Goal: Task Accomplishment & Management: Manage account settings

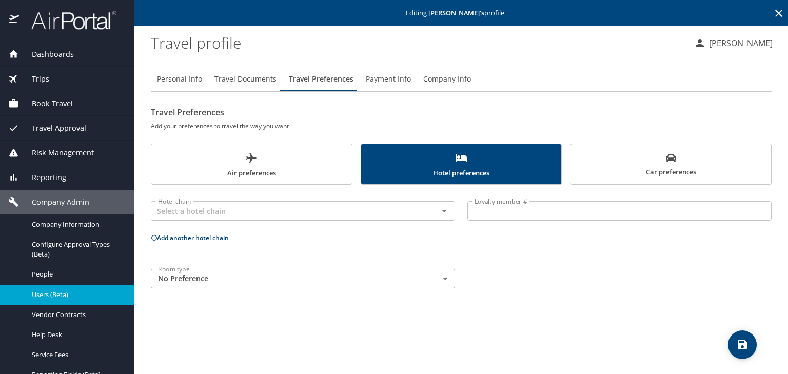
click at [76, 290] on span "Users (Beta)" at bounding box center [77, 295] width 90 height 10
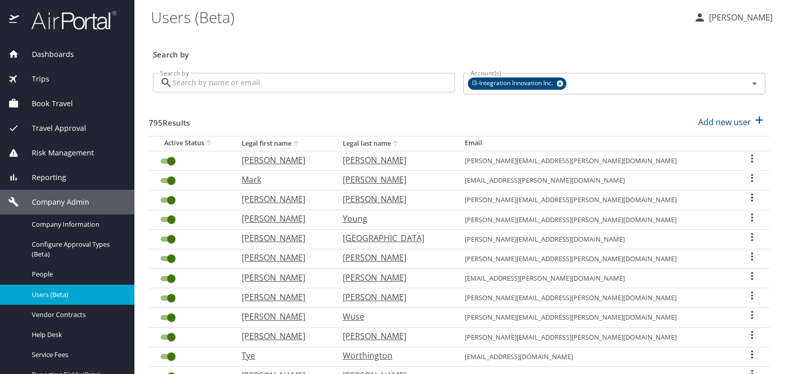
click at [299, 90] on input "Search by" at bounding box center [313, 83] width 283 height 20
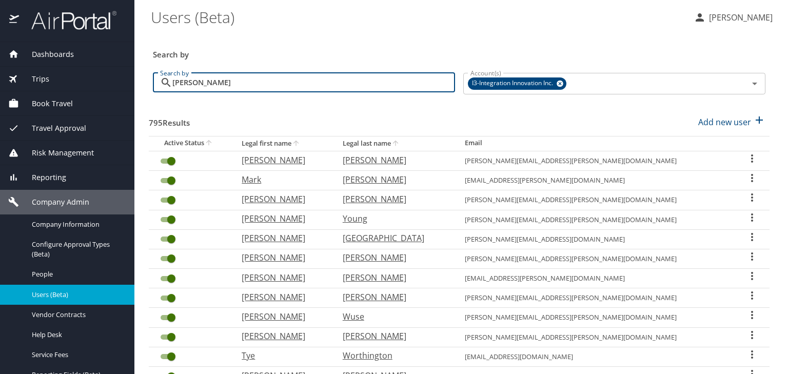
type input "[PERSON_NAME]"
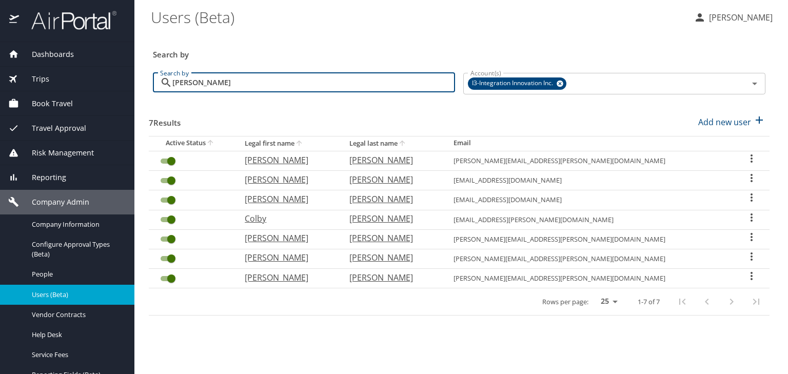
click at [752, 179] on icon "User Search Table" at bounding box center [752, 178] width 12 height 12
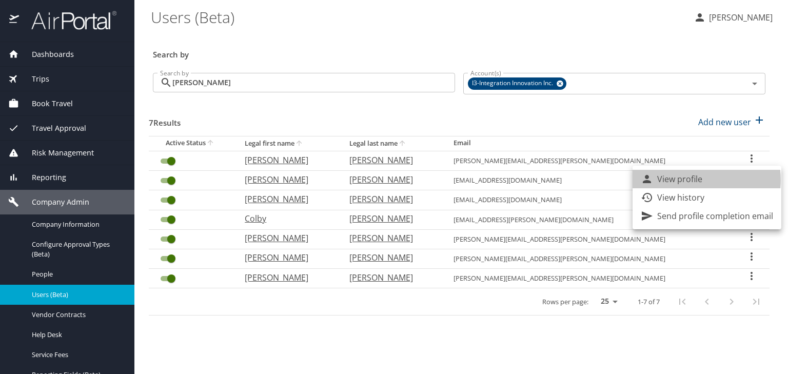
click at [684, 180] on p "View profile" at bounding box center [680, 179] width 45 height 12
select select "US"
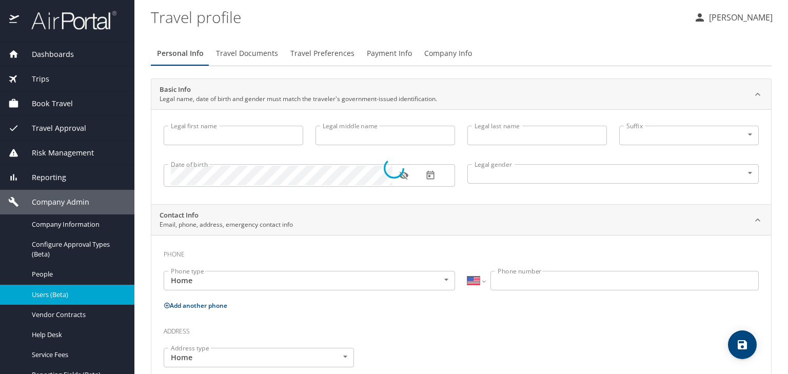
type input "[PERSON_NAME]"
type input "[DEMOGRAPHIC_DATA]"
select select "US"
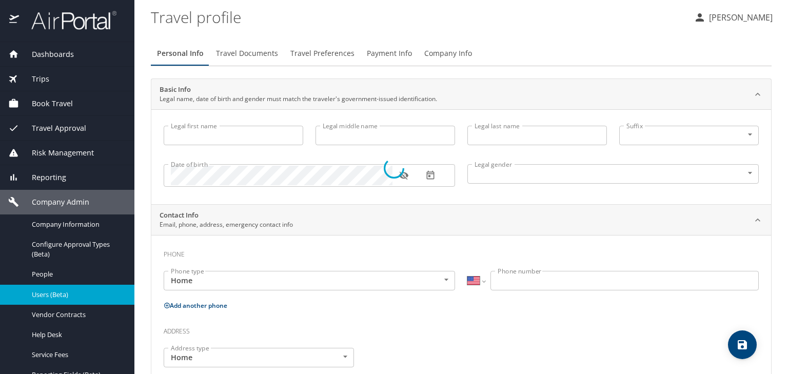
select select "US"
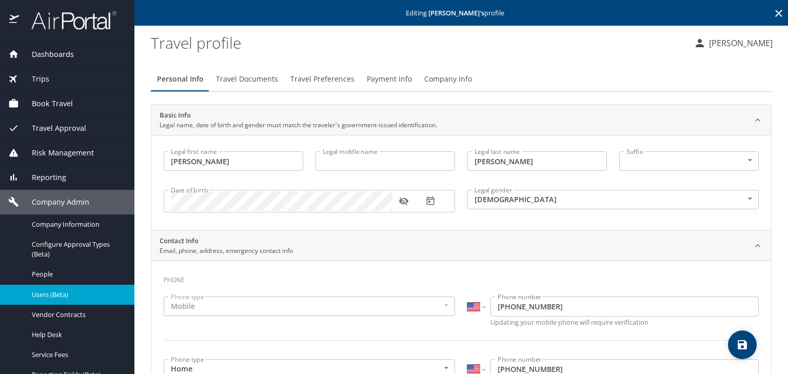
click at [386, 75] on span "Payment Info" at bounding box center [389, 79] width 45 height 13
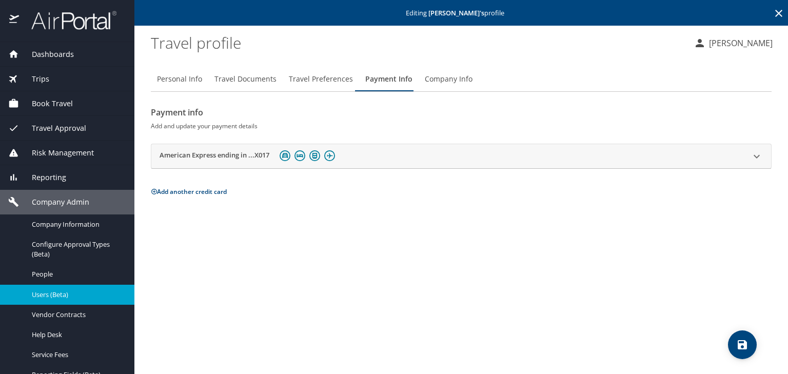
click at [94, 287] on link "Users (Beta)" at bounding box center [67, 295] width 134 height 20
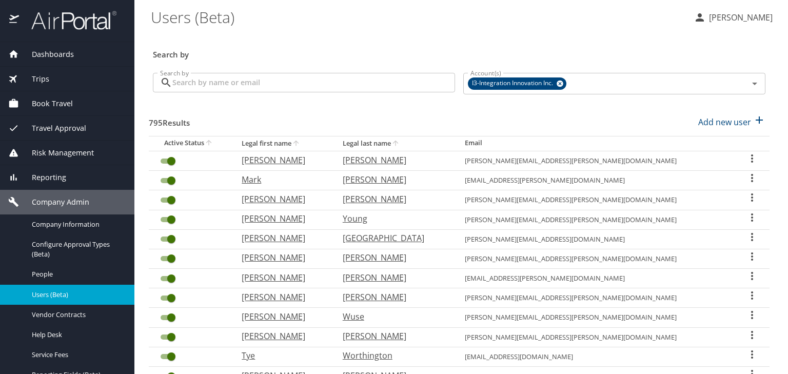
click at [288, 81] on input "Search by" at bounding box center [313, 83] width 283 height 20
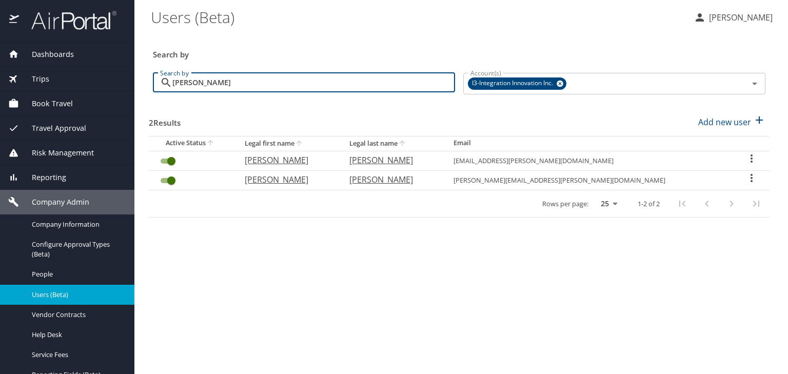
type input "[PERSON_NAME]"
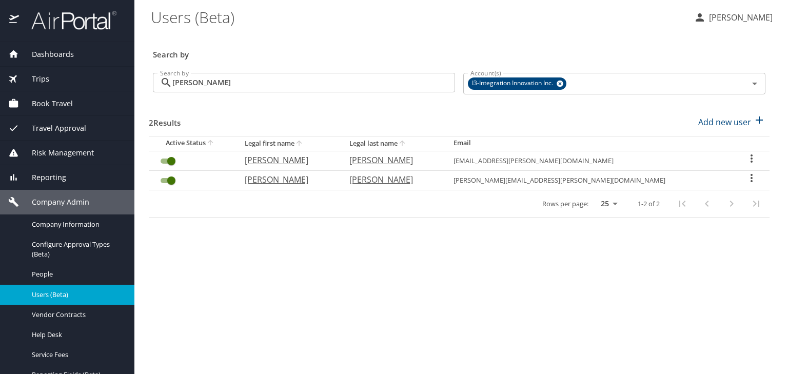
click at [746, 179] on icon "User Search Table" at bounding box center [752, 178] width 12 height 12
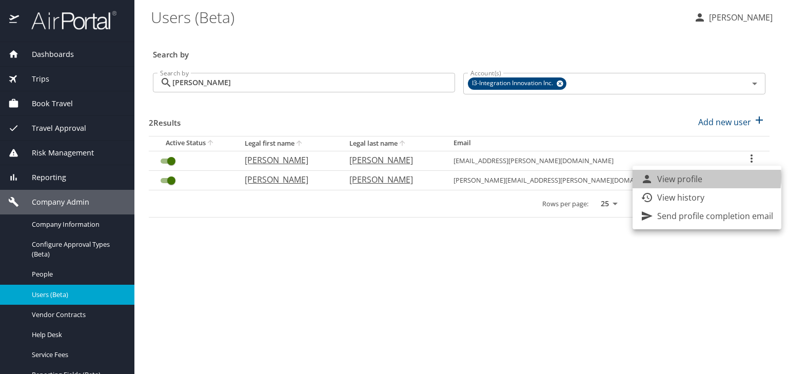
click at [693, 177] on p "View profile" at bounding box center [680, 179] width 45 height 12
select select "US"
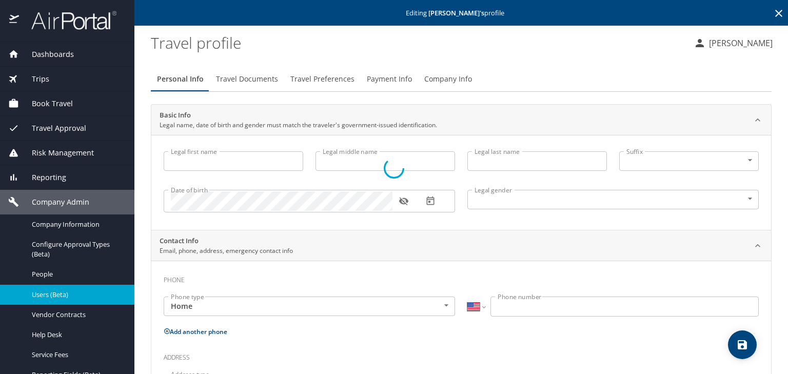
type input "[PERSON_NAME]"
type input "[DEMOGRAPHIC_DATA]"
type input "[PERSON_NAME]"
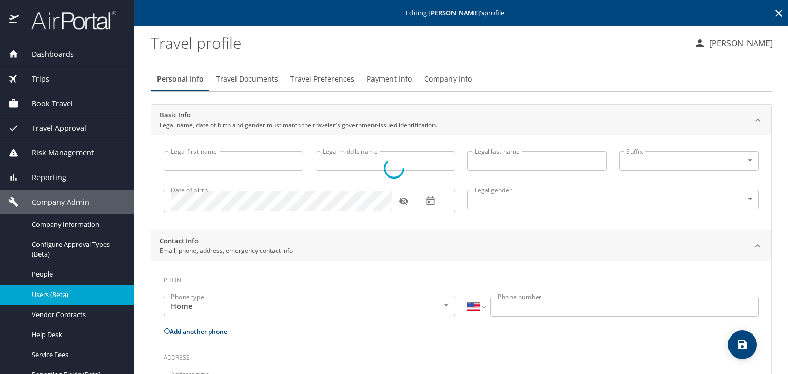
type input "[PERSON_NAME]"
type input "[PHONE_NUMBER]"
type input "[EMAIL_ADDRESS][DOMAIN_NAME]"
select select "US"
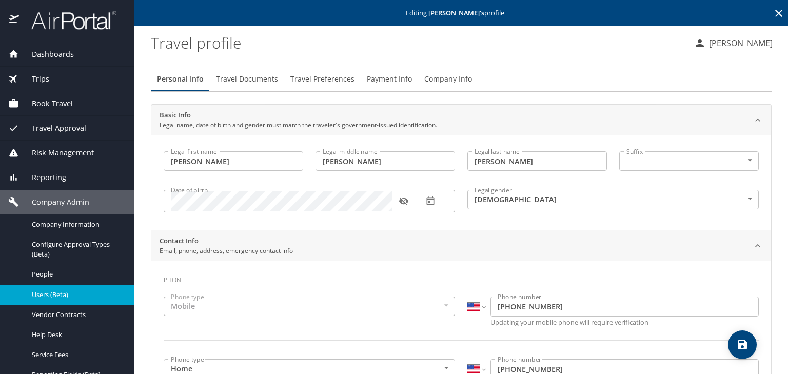
click at [324, 84] on span "Travel Preferences" at bounding box center [323, 79] width 64 height 13
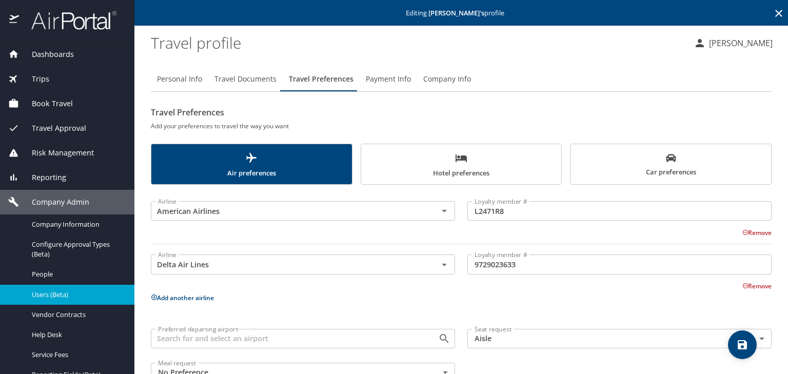
click at [657, 163] on span "Car preferences" at bounding box center [671, 165] width 188 height 25
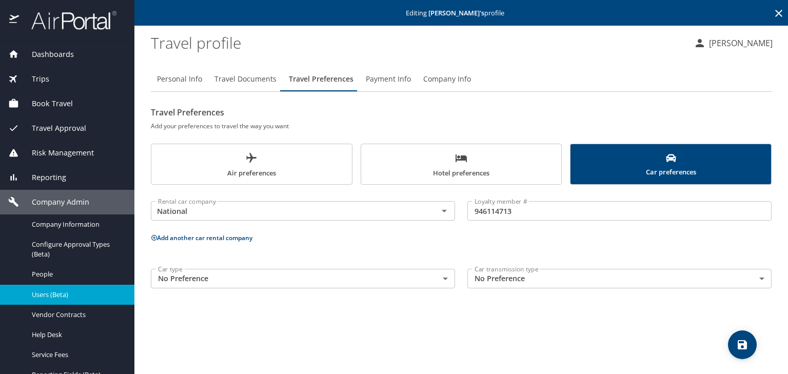
click at [49, 289] on div "Users (Beta)" at bounding box center [67, 295] width 118 height 12
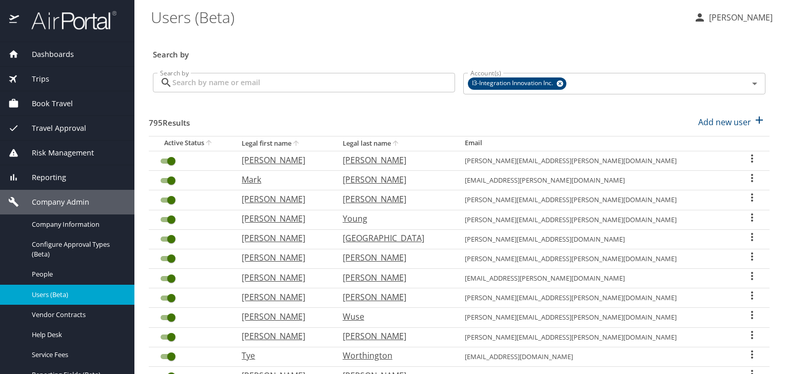
click at [260, 86] on input "Search by" at bounding box center [313, 83] width 283 height 20
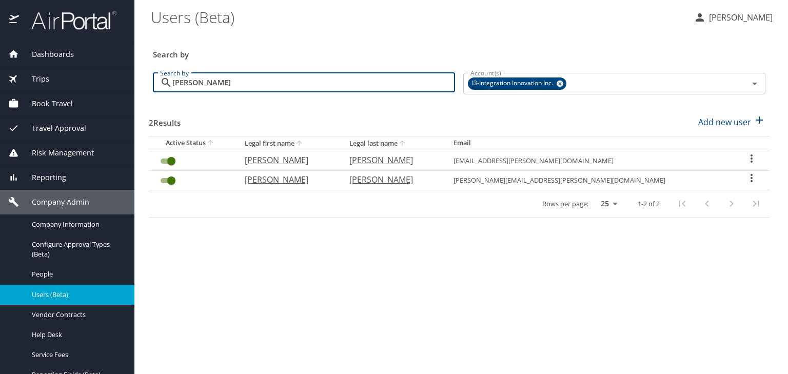
type input "[PERSON_NAME]"
click at [746, 159] on icon "User Search Table" at bounding box center [752, 158] width 12 height 12
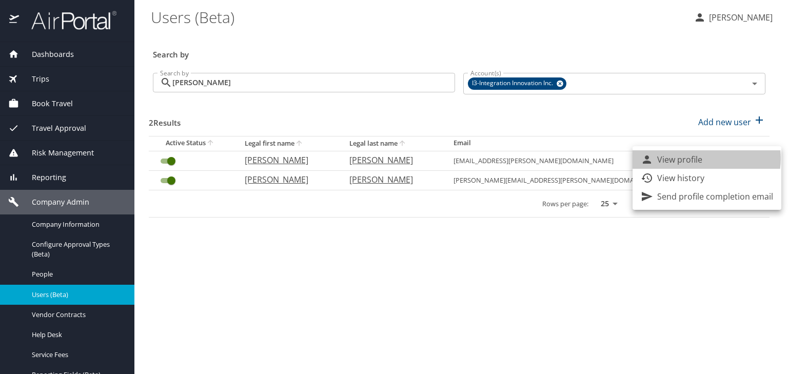
click at [703, 159] on li "View profile" at bounding box center [707, 159] width 149 height 18
select select "US"
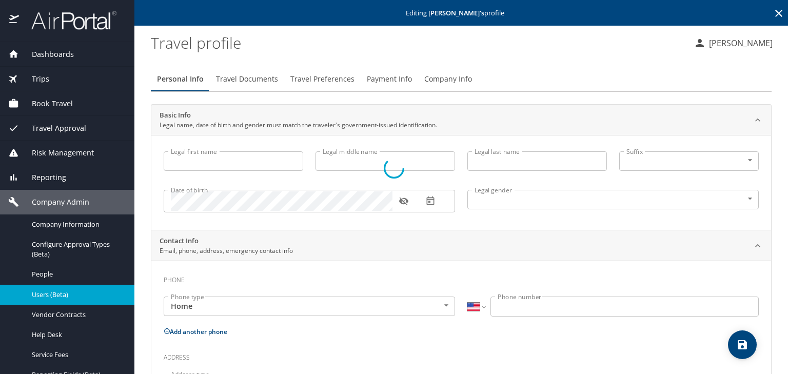
type input "[PERSON_NAME]"
type input "[DEMOGRAPHIC_DATA]"
select select "US"
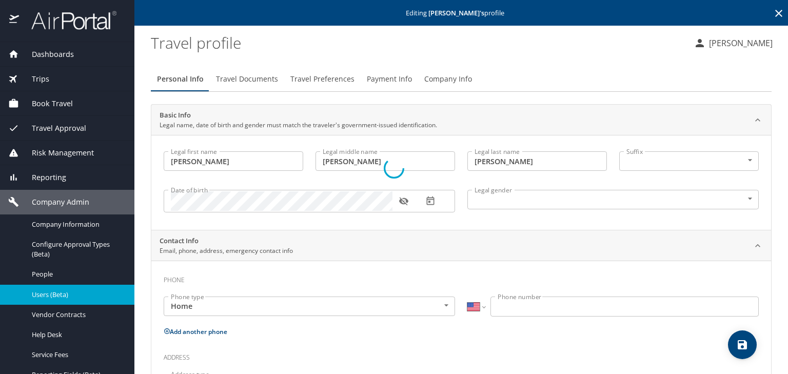
select select "UG"
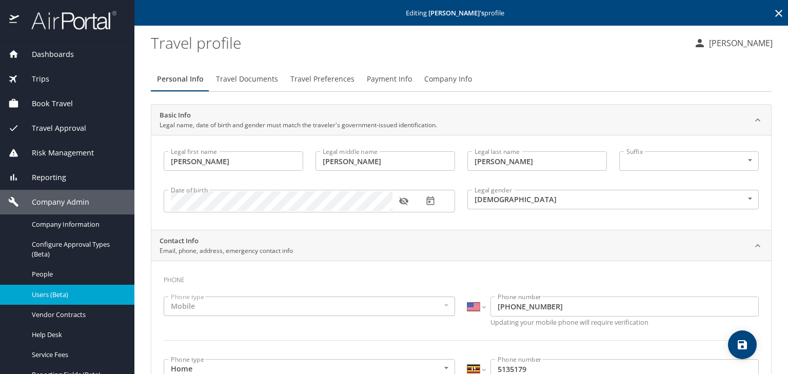
drag, startPoint x: 78, startPoint y: 294, endPoint x: 296, endPoint y: 268, distance: 219.6
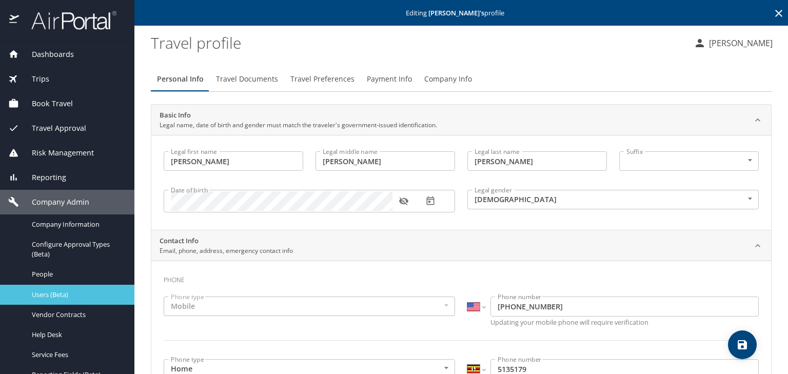
click at [108, 293] on span "Users (Beta)" at bounding box center [77, 295] width 90 height 10
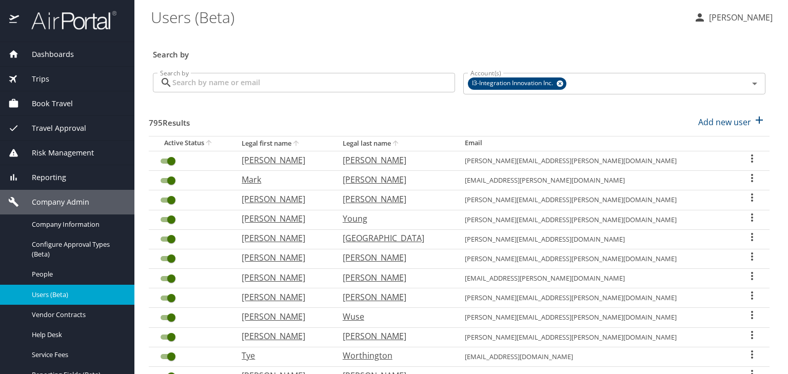
click at [62, 101] on span "Book Travel" at bounding box center [46, 103] width 54 height 11
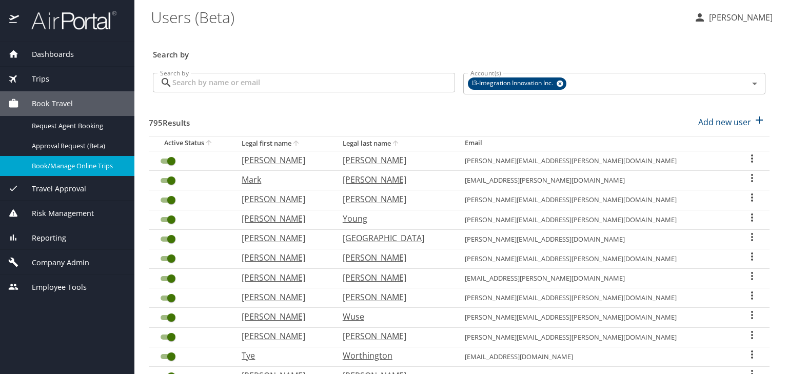
click at [86, 168] on span "Book/Manage Online Trips" at bounding box center [77, 166] width 90 height 10
